Goal: Task Accomplishment & Management: Manage account settings

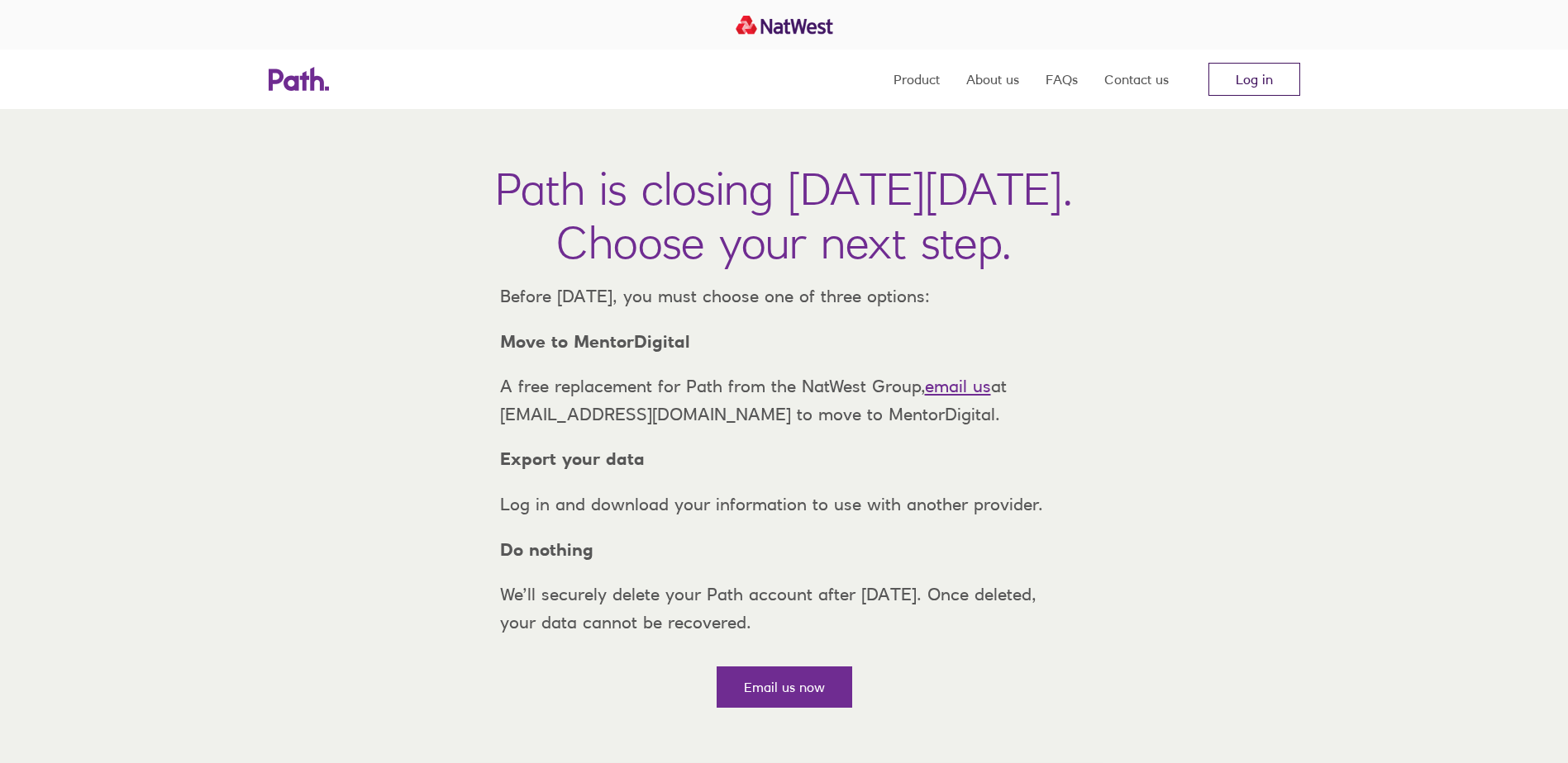
click at [1262, 76] on link "Log in" at bounding box center [1253, 80] width 92 height 33
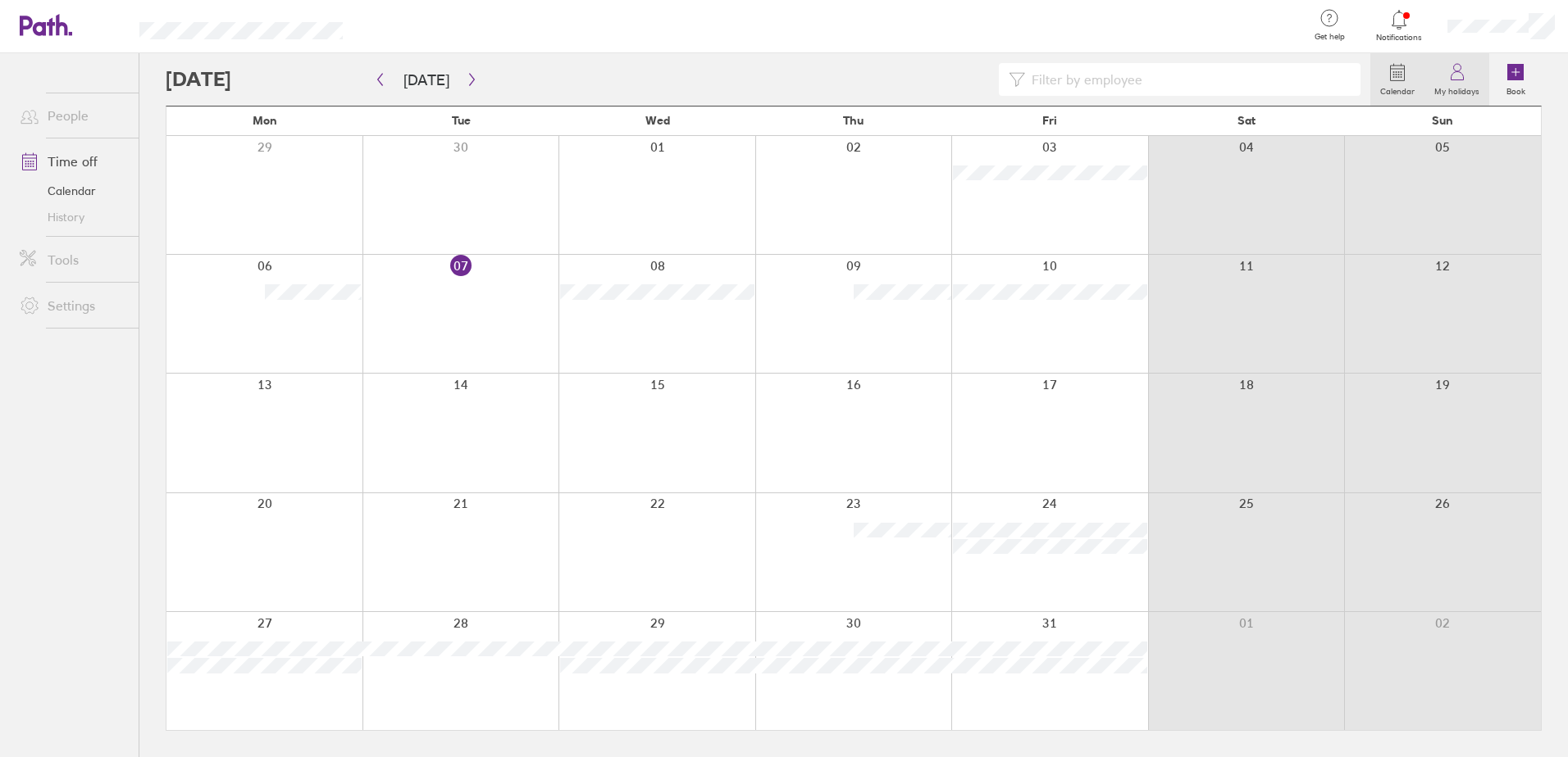
click at [1463, 85] on label "My holidays" at bounding box center [1457, 89] width 65 height 15
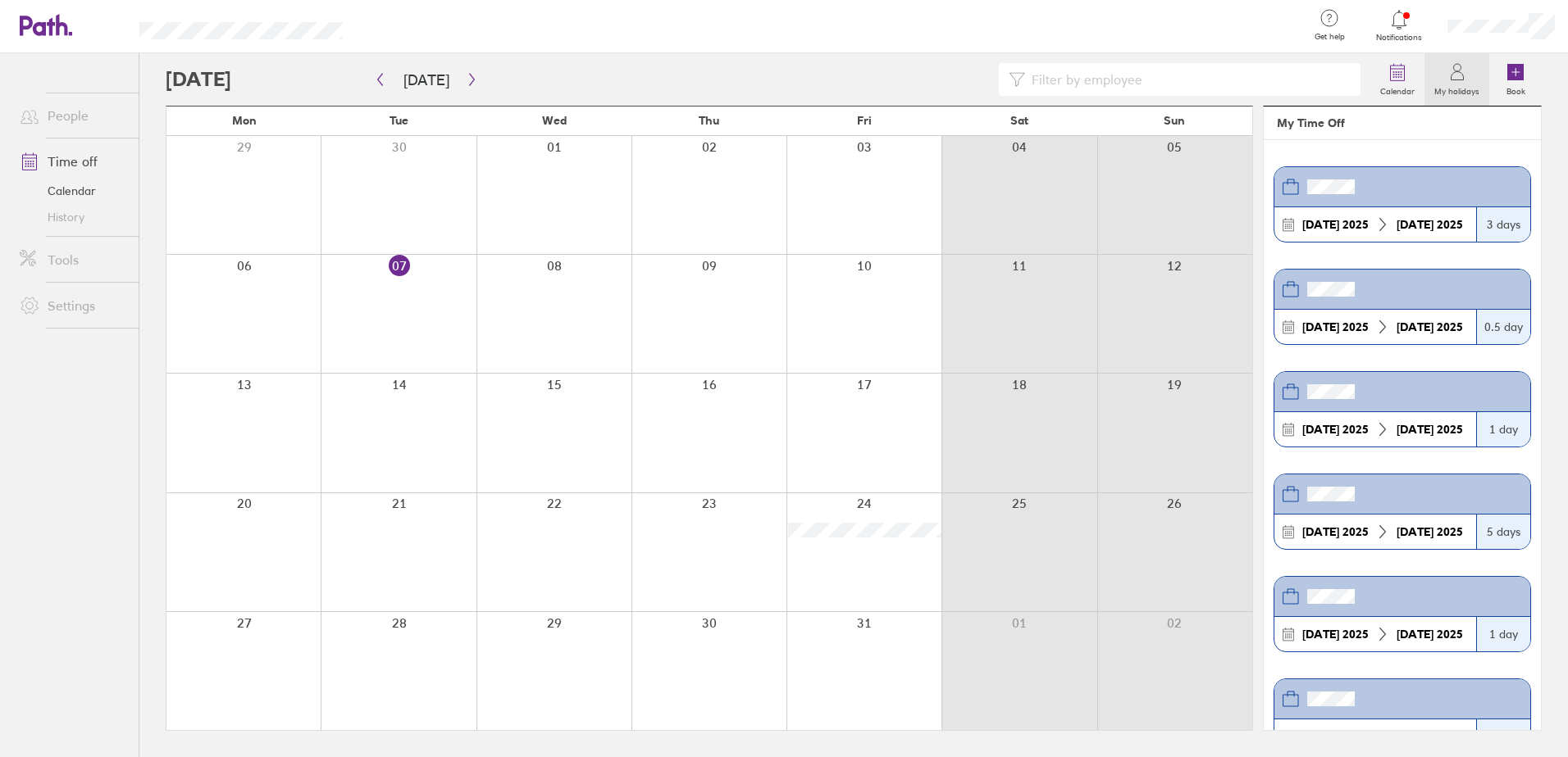
click at [1401, 26] on icon at bounding box center [1398, 19] width 14 height 19
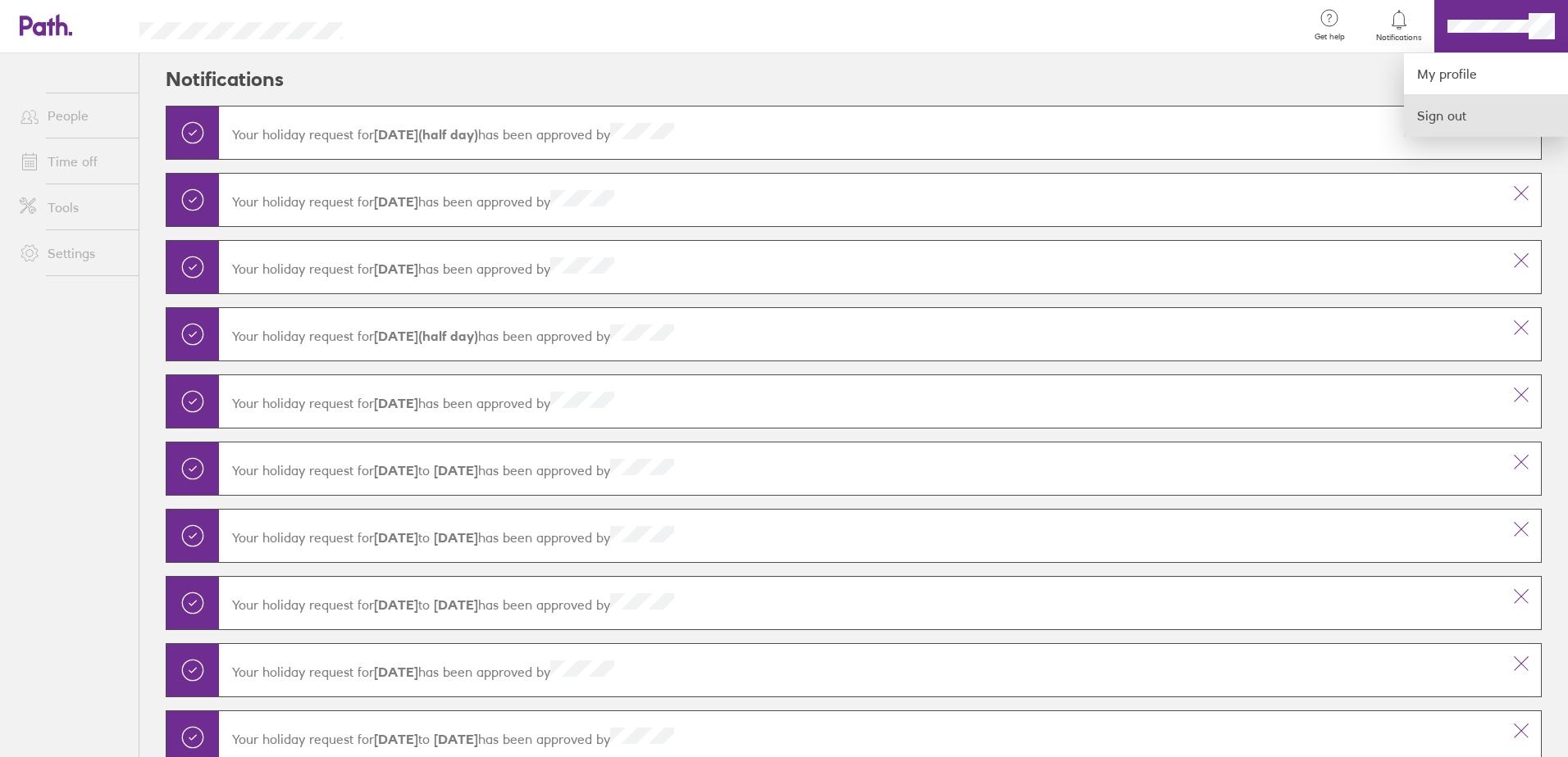
click at [1463, 120] on link "Sign out" at bounding box center [1485, 116] width 164 height 41
